Goal: Navigation & Orientation: Find specific page/section

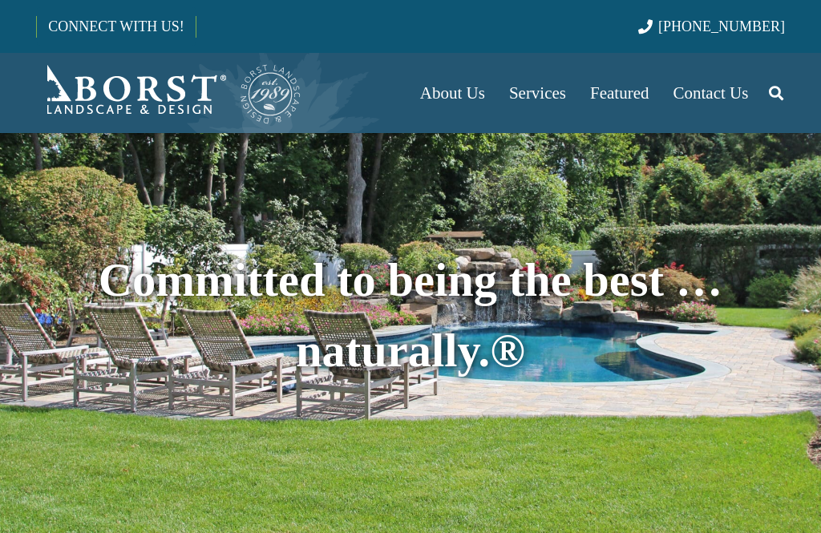
click at [543, 93] on span "Services" at bounding box center [537, 92] width 57 height 19
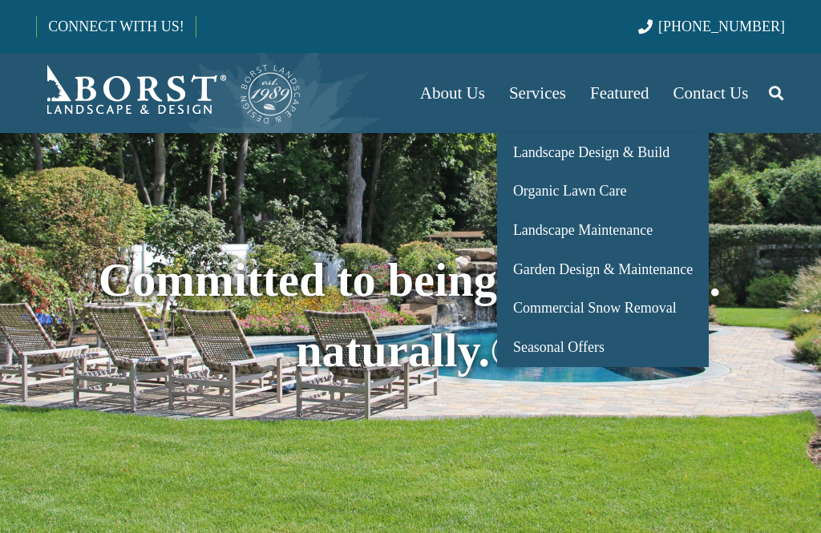
click at [647, 150] on span "Landscape Design & Build" at bounding box center [591, 152] width 156 height 16
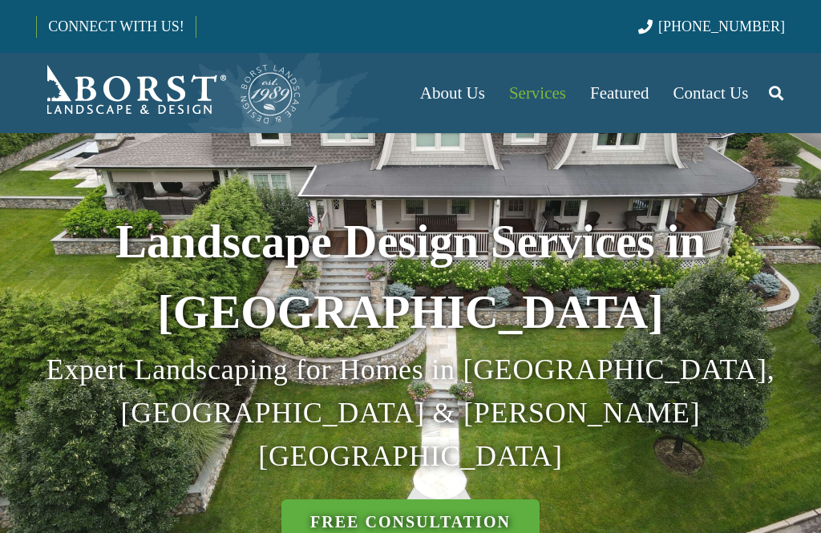
click at [543, 95] on span "Services" at bounding box center [537, 92] width 57 height 19
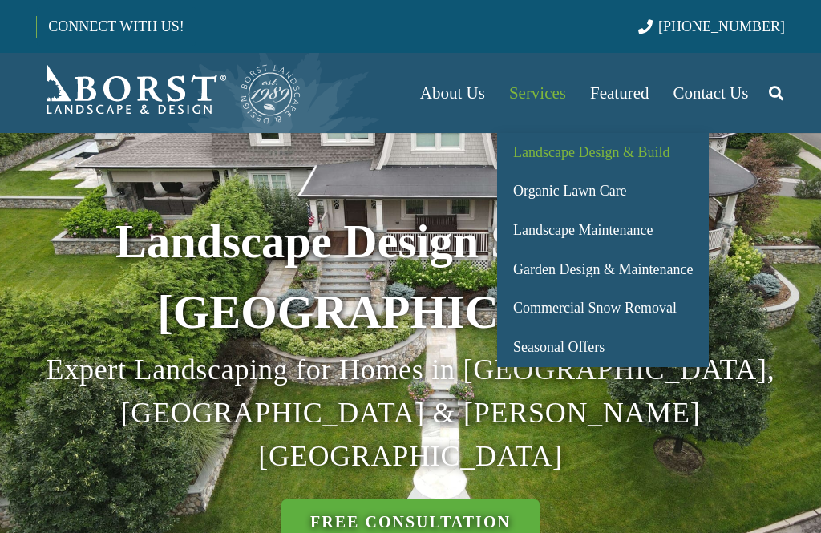
click at [639, 236] on span "Landscape Maintenance" at bounding box center [582, 230] width 139 height 16
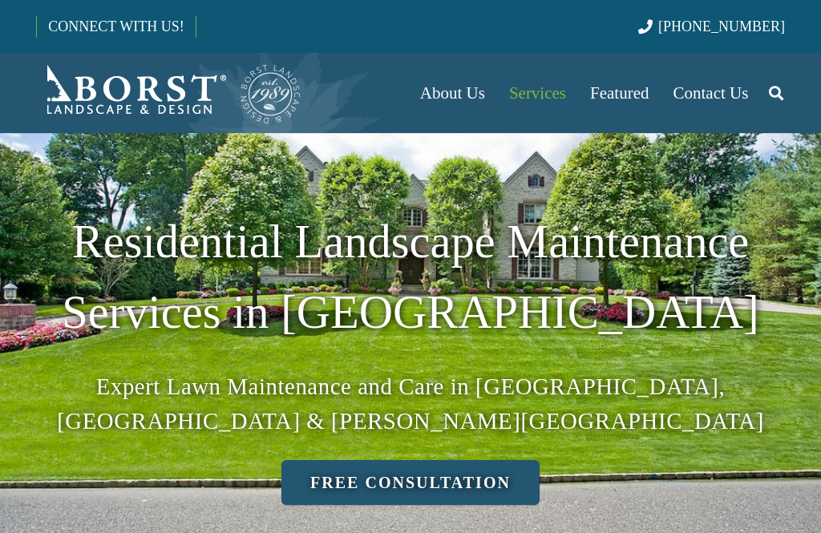
click at [628, 94] on span "Featured" at bounding box center [619, 92] width 59 height 19
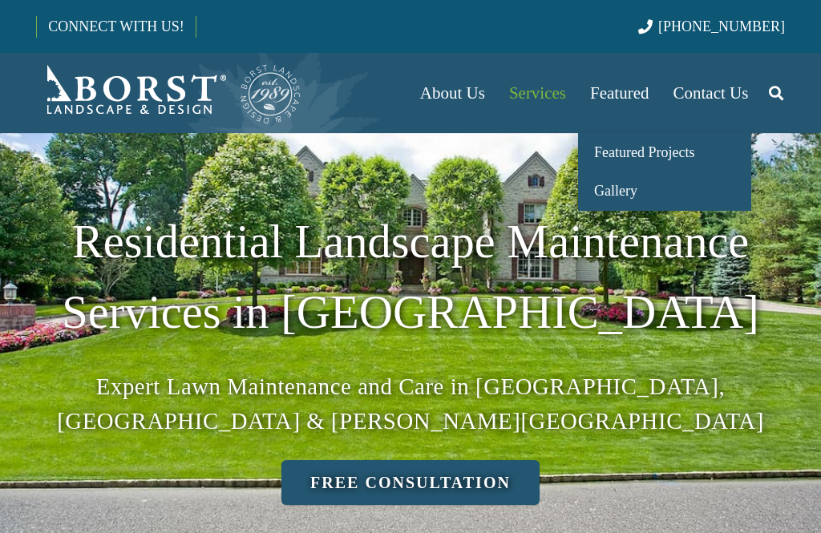
click at [672, 164] on link "Featured Projects" at bounding box center [664, 152] width 173 height 39
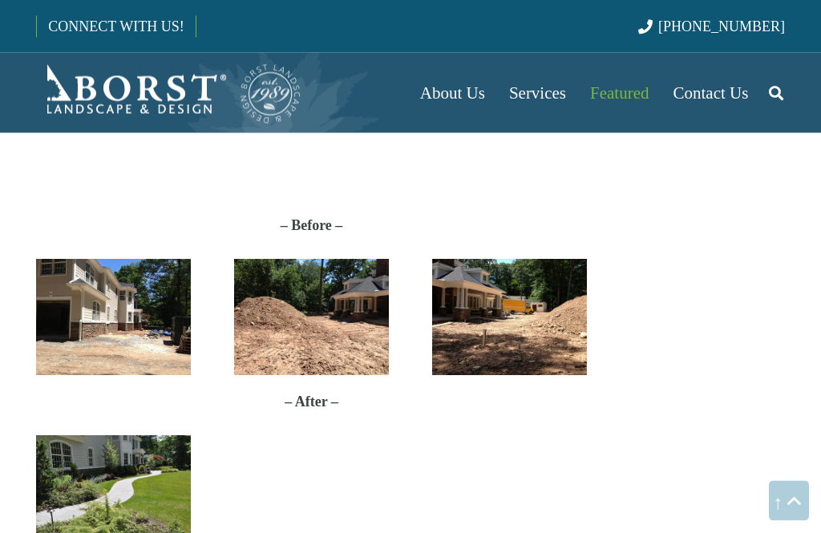
scroll to position [3454, 0]
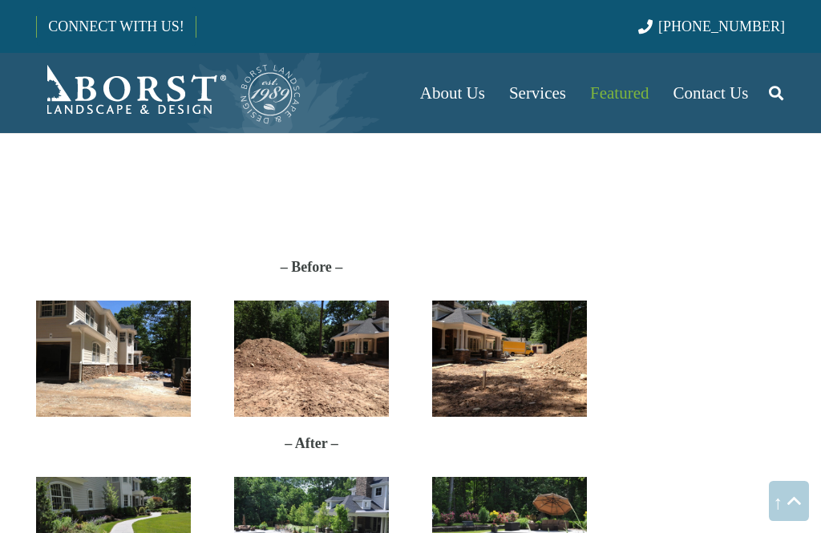
click at [625, 92] on span "Featured" at bounding box center [619, 92] width 59 height 19
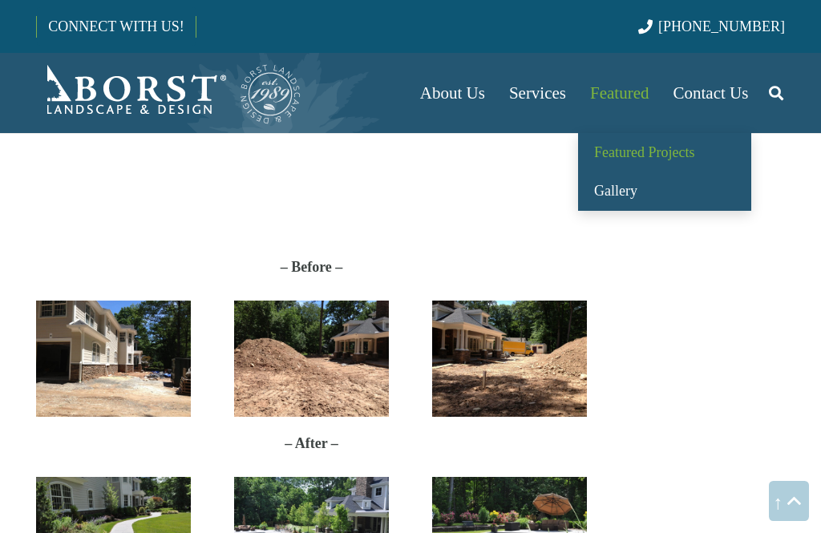
click at [643, 195] on link "Gallery" at bounding box center [664, 191] width 173 height 39
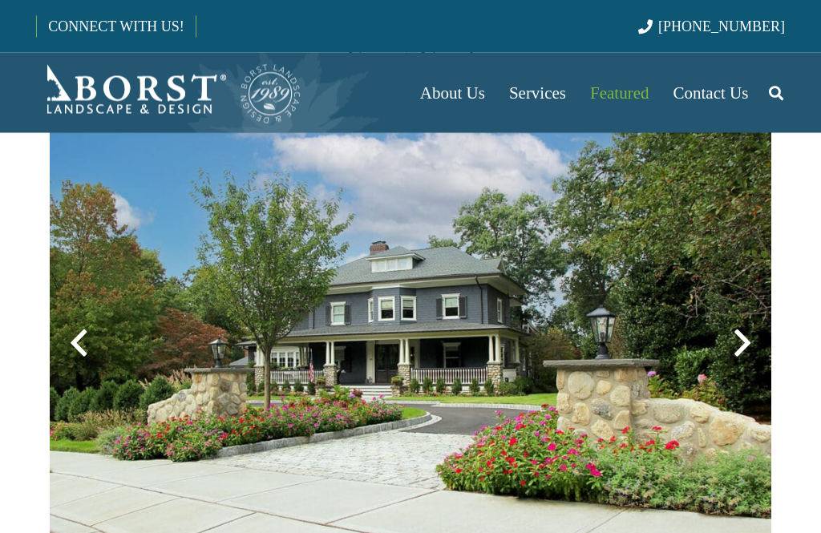
scroll to position [341, 0]
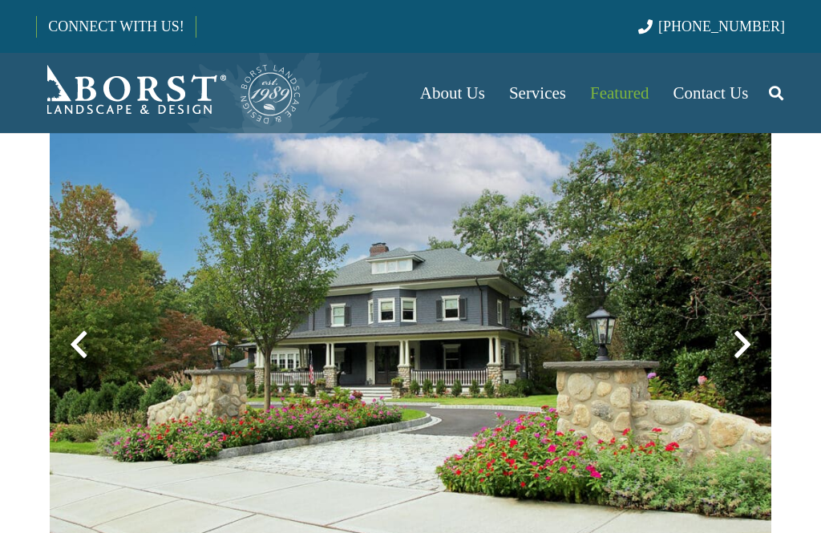
click at [737, 347] on div at bounding box center [742, 345] width 58 height 58
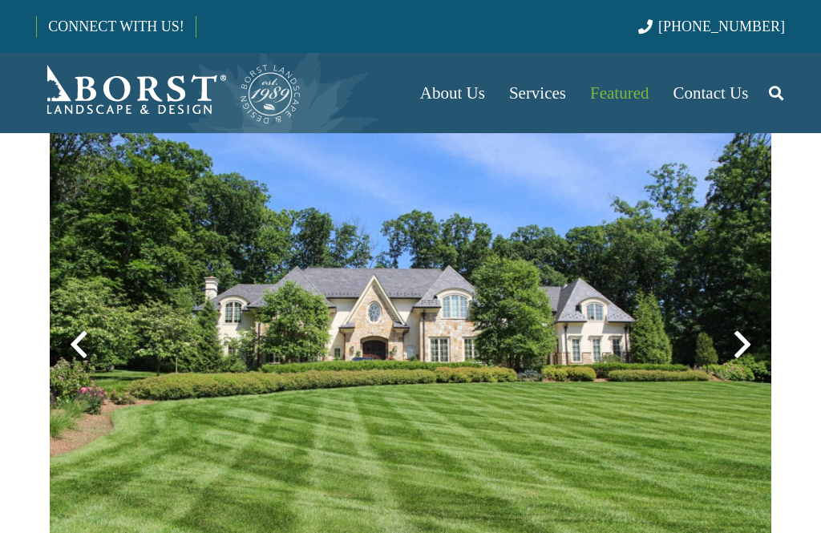
click at [81, 345] on div at bounding box center [79, 345] width 58 height 58
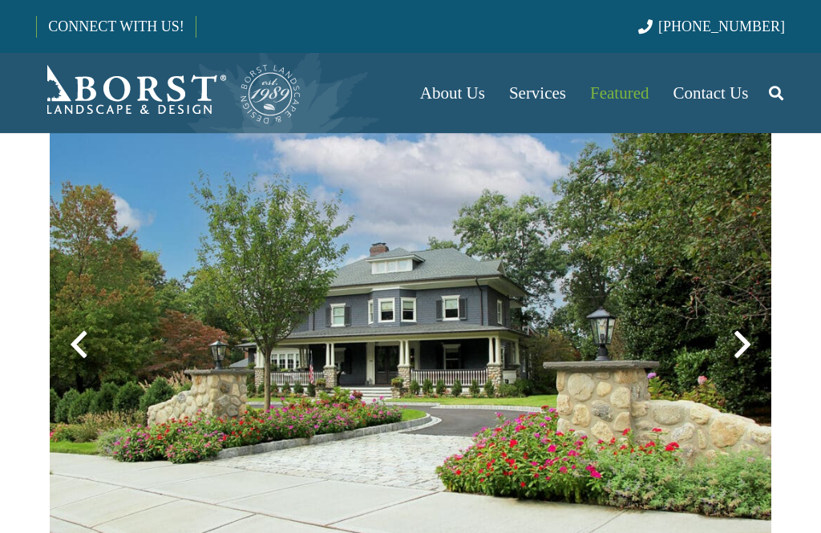
click at [730, 349] on div at bounding box center [742, 345] width 58 height 58
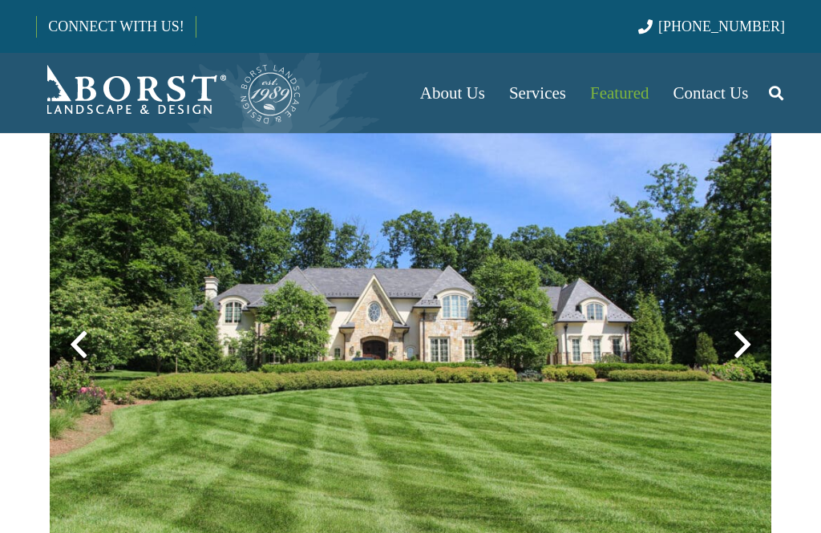
click at [733, 341] on div at bounding box center [742, 345] width 58 height 58
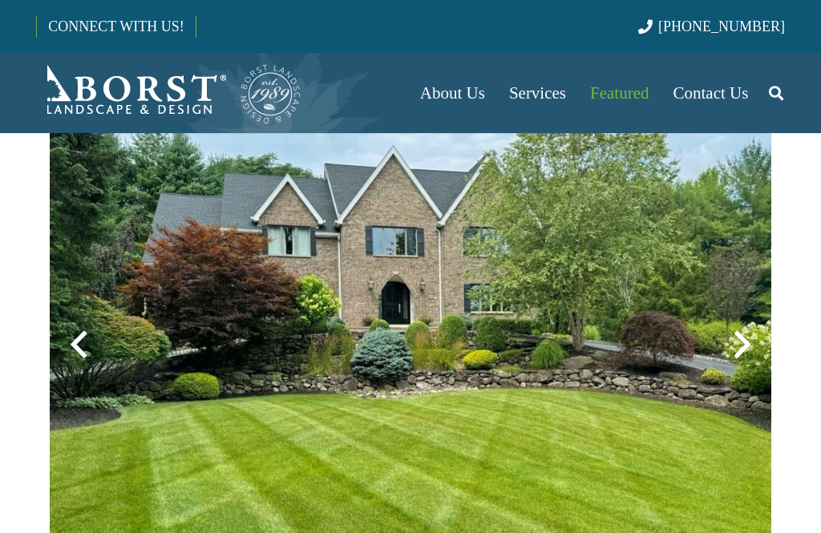
click at [738, 353] on div at bounding box center [742, 345] width 58 height 58
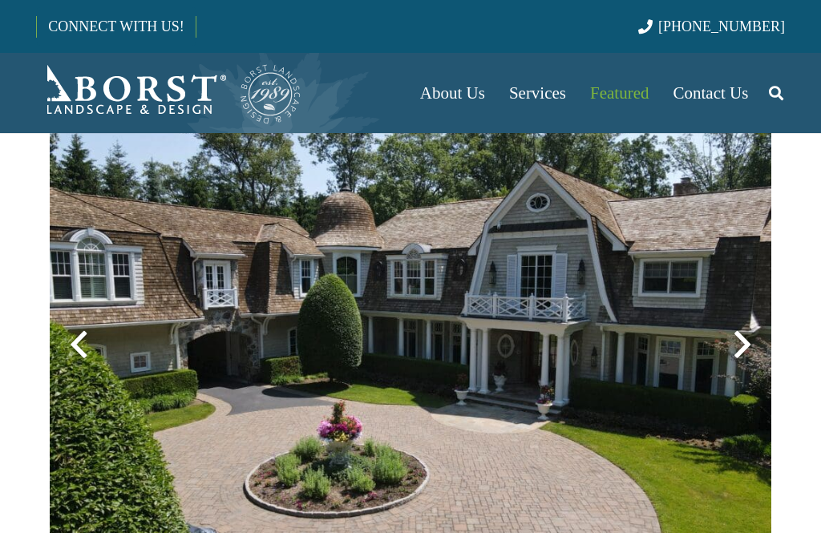
click at [737, 357] on div at bounding box center [742, 345] width 58 height 58
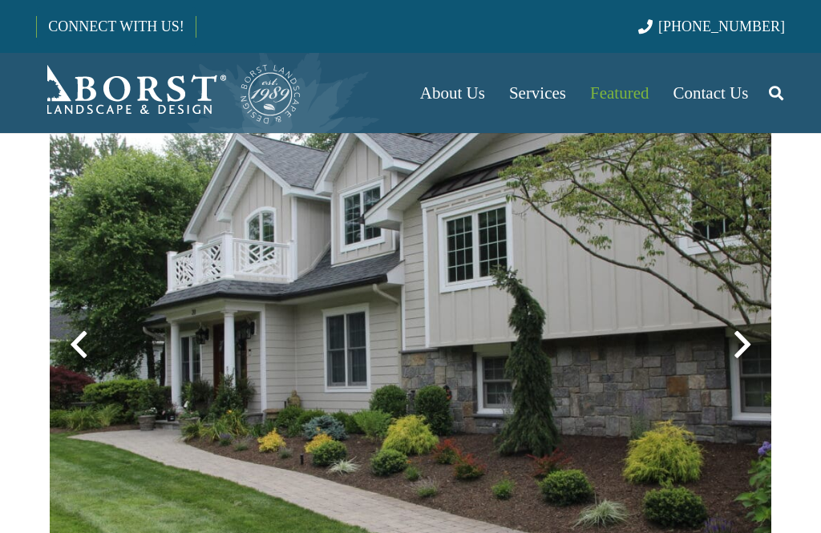
click at [737, 361] on div at bounding box center [742, 345] width 58 height 58
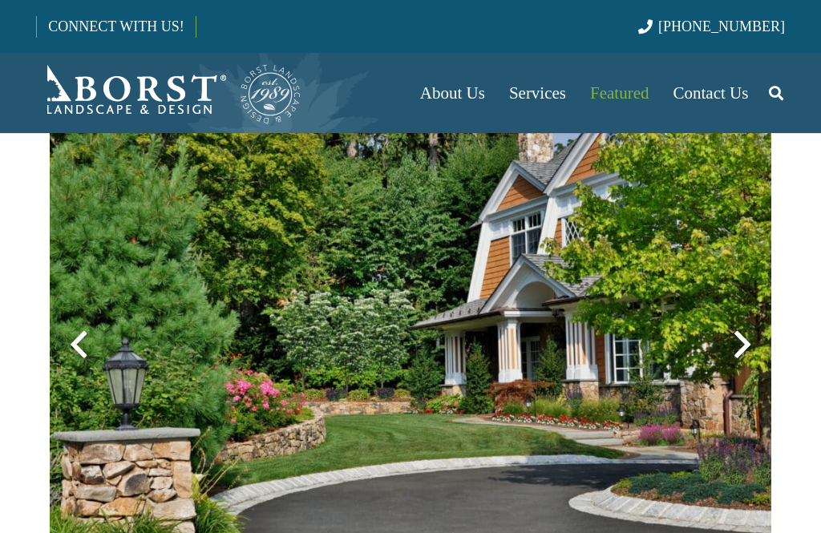
click at [738, 366] on div at bounding box center [742, 345] width 58 height 58
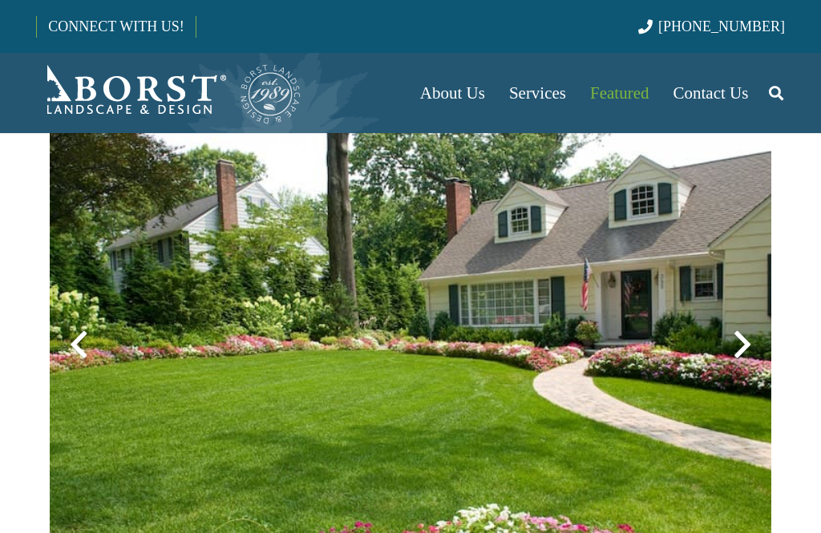
click at [741, 349] on div at bounding box center [742, 345] width 58 height 58
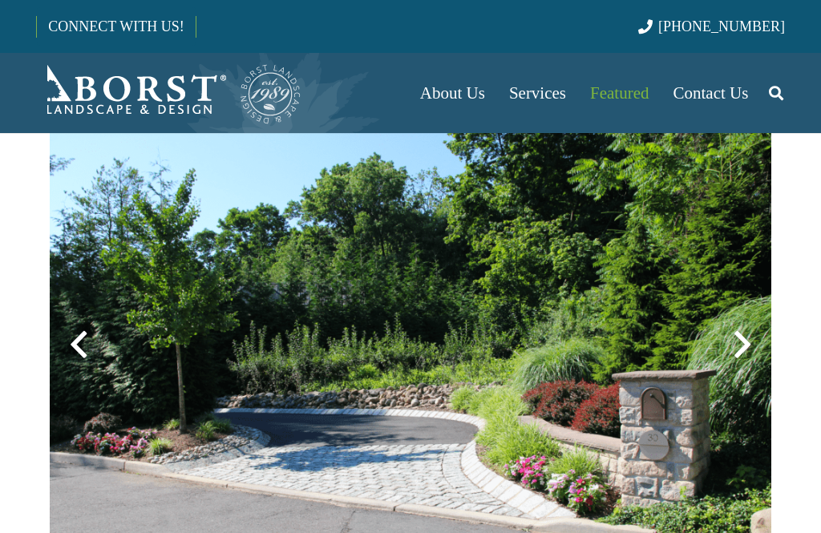
click at [738, 352] on div at bounding box center [742, 345] width 58 height 58
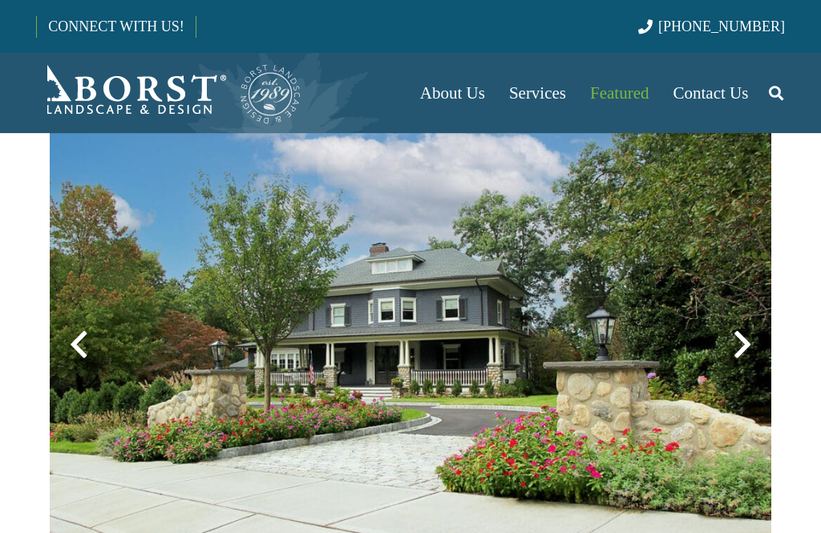
click at [741, 354] on div at bounding box center [742, 345] width 58 height 58
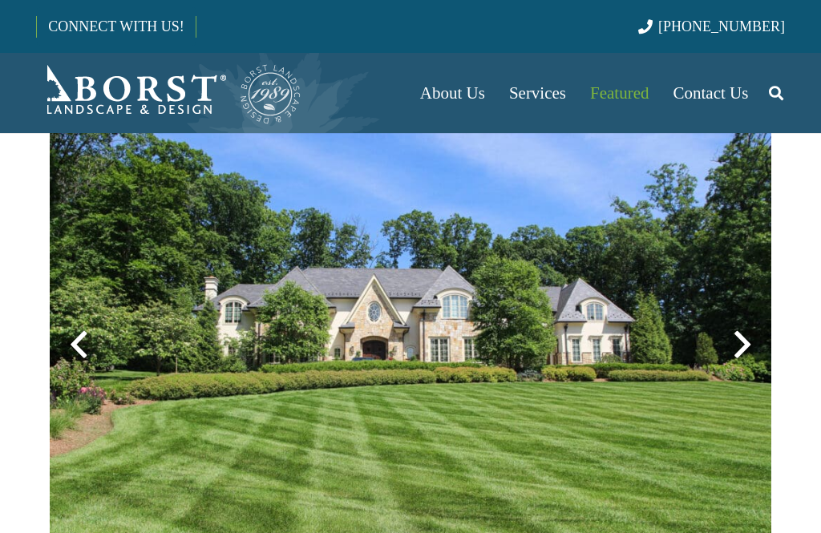
click at [742, 358] on div at bounding box center [742, 345] width 58 height 58
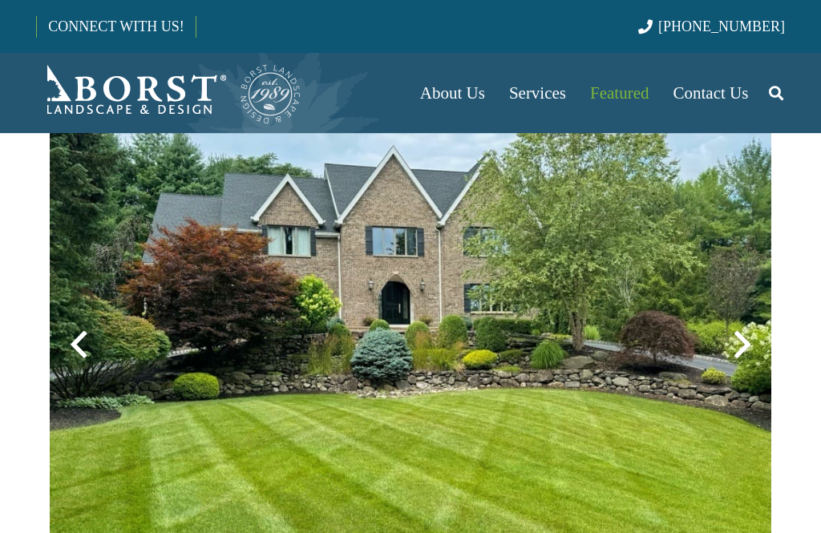
click at [740, 357] on div at bounding box center [742, 345] width 58 height 58
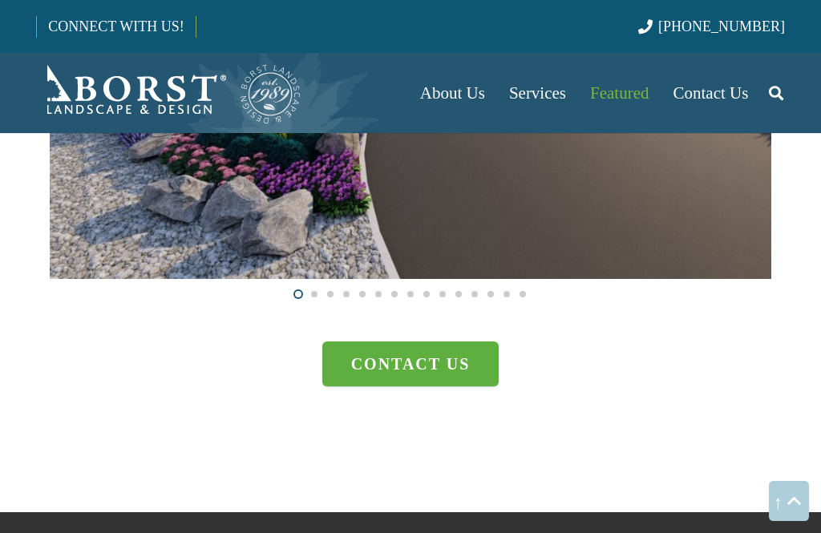
scroll to position [4346, 0]
